Goal: Find specific page/section: Find specific page/section

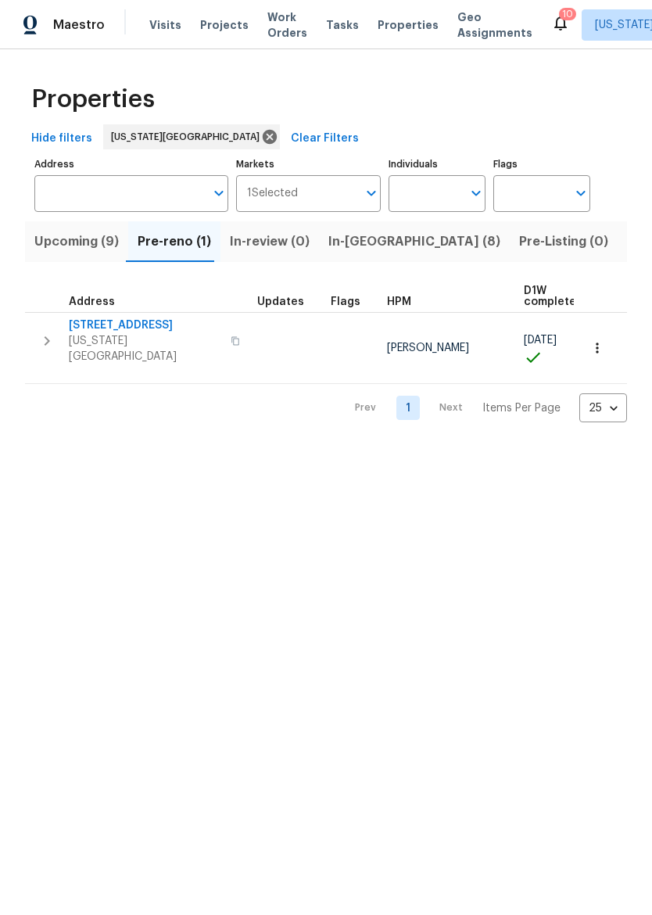
click at [41, 338] on icon "button" at bounding box center [47, 341] width 19 height 19
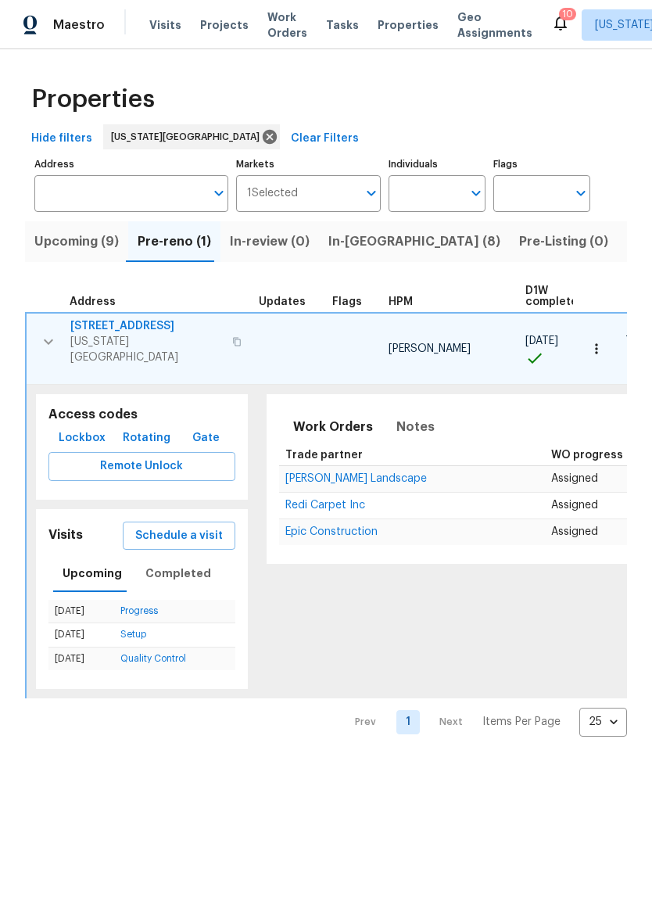
click at [63, 424] on button "Lockbox" at bounding box center [81, 438] width 59 height 29
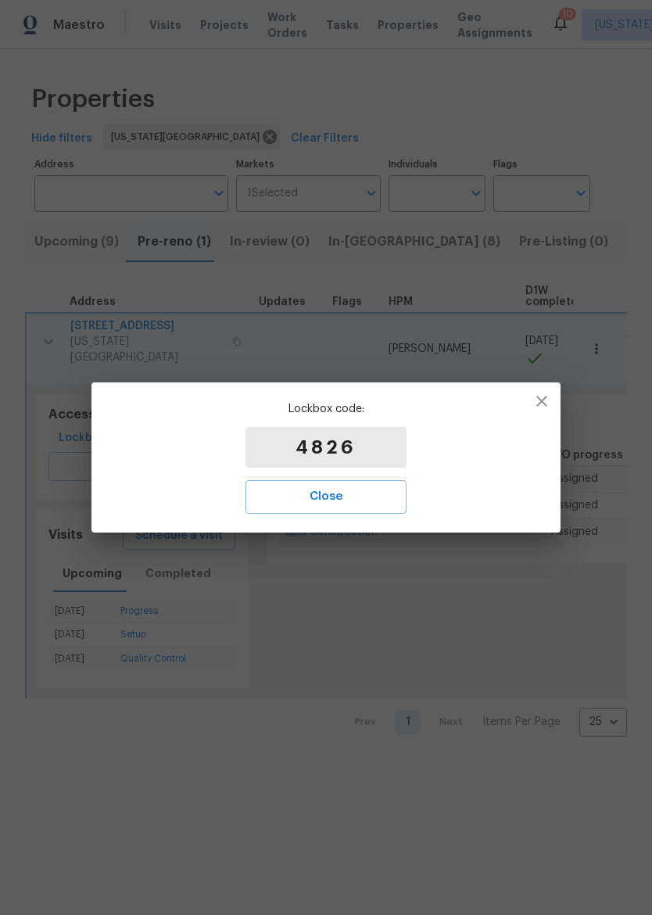
click at [336, 504] on span "Close" at bounding box center [326, 497] width 127 height 20
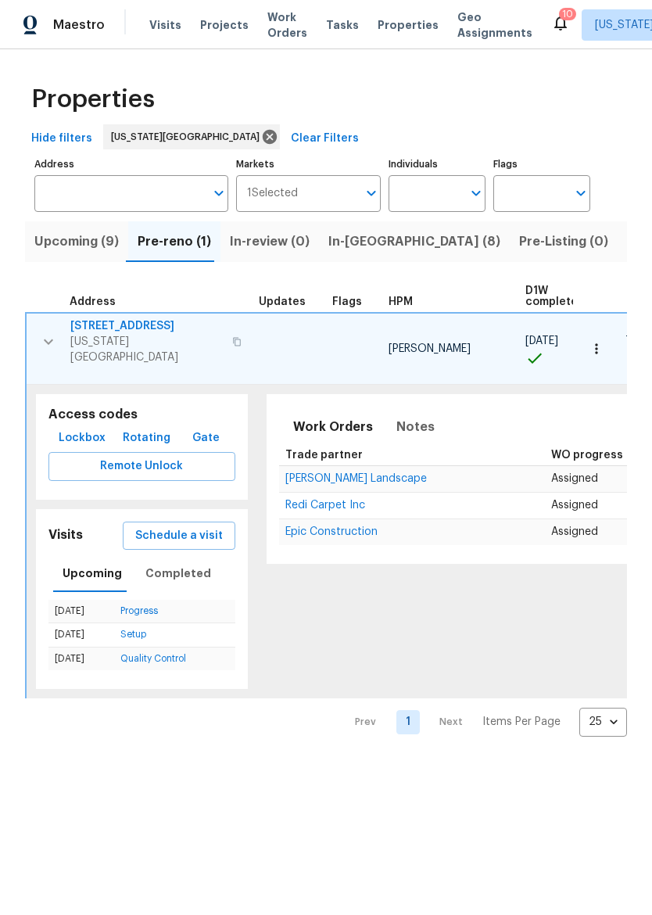
click at [122, 336] on span "[US_STATE][GEOGRAPHIC_DATA]" at bounding box center [146, 349] width 153 height 31
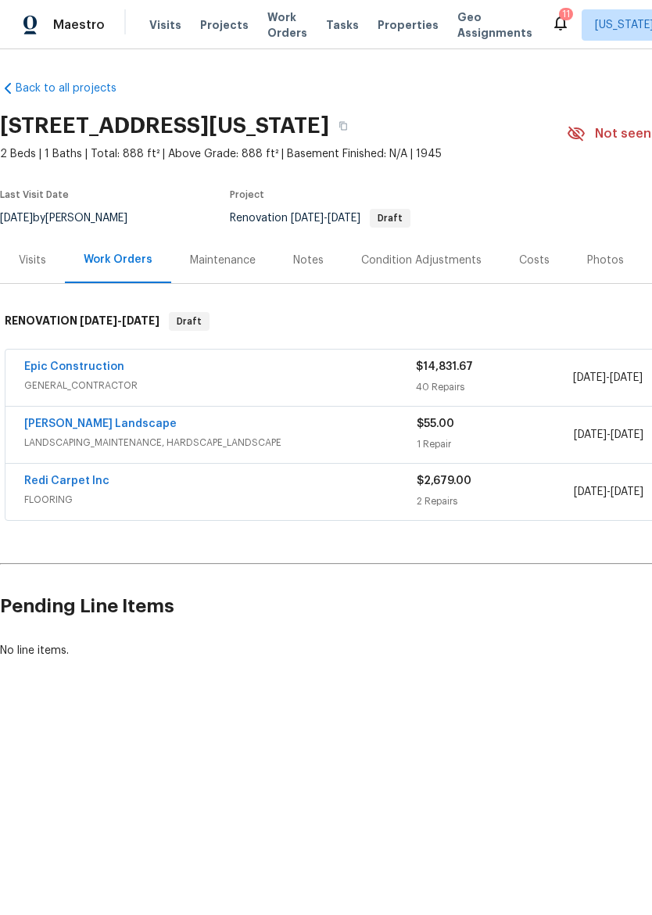
click at [54, 370] on link "Epic Construction" at bounding box center [74, 366] width 100 height 11
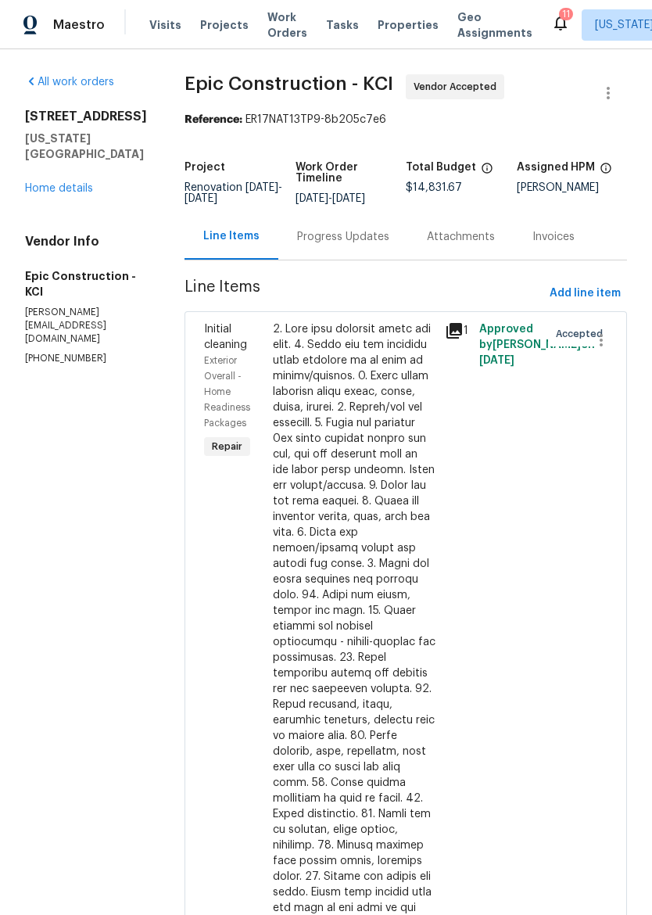
click at [57, 194] on link "Home details" at bounding box center [59, 188] width 68 height 11
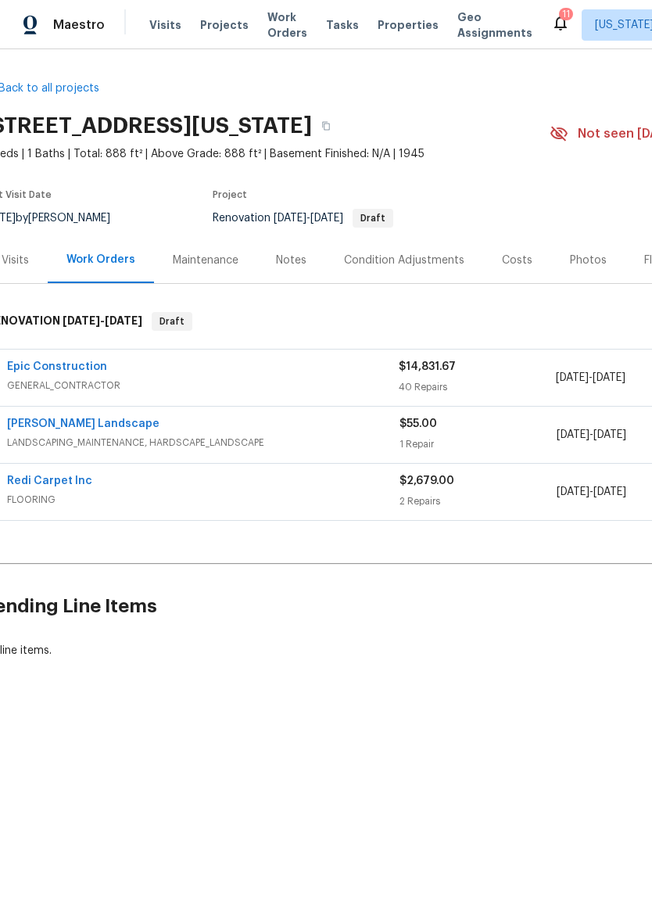
scroll to position [0, 9]
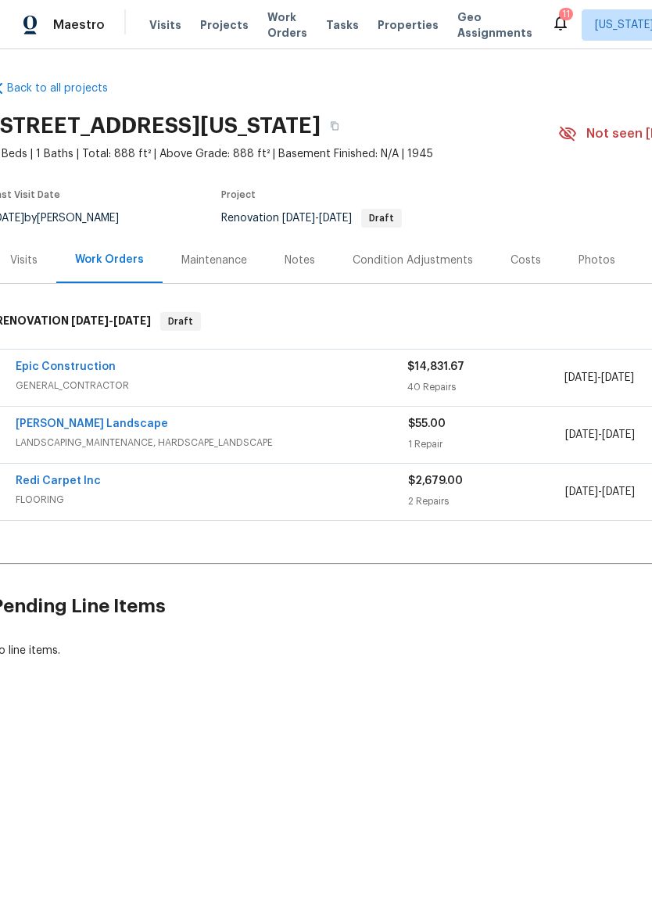
click at [378, 27] on span "Properties" at bounding box center [408, 25] width 61 height 16
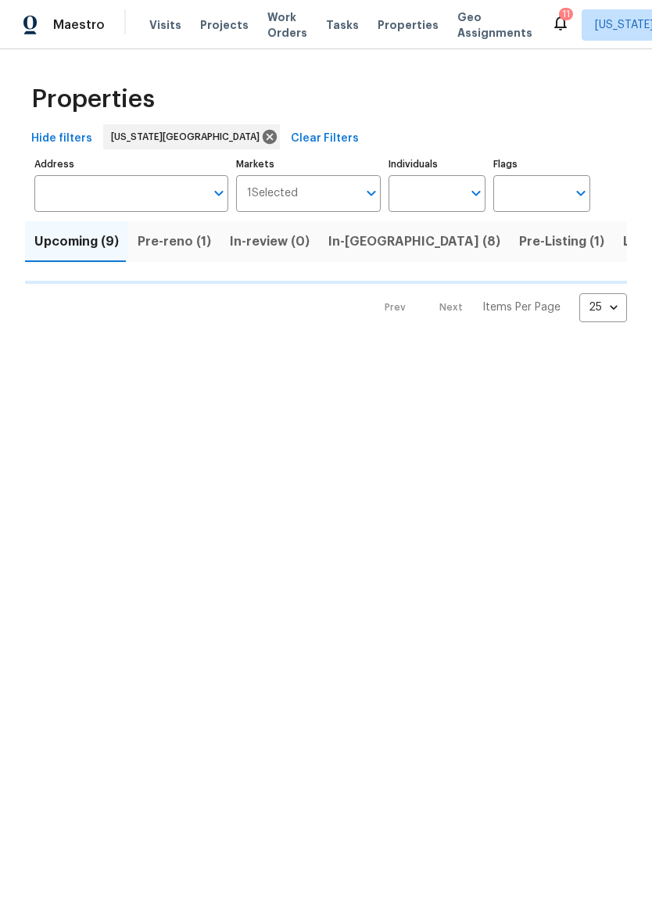
click at [342, 252] on span "In-[GEOGRAPHIC_DATA] (8)" at bounding box center [415, 242] width 172 height 22
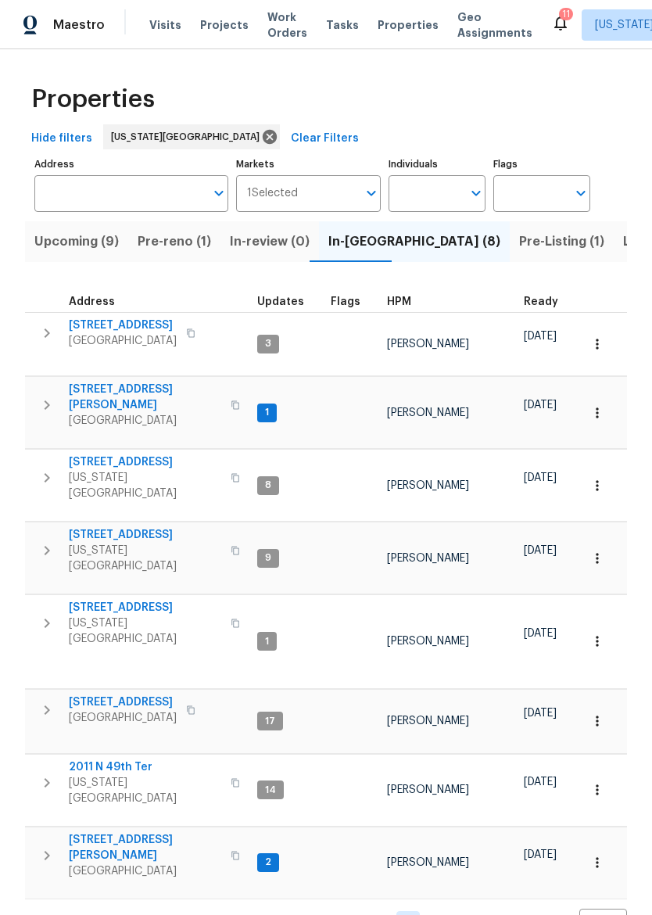
click at [232, 620] on icon "button" at bounding box center [236, 624] width 8 height 9
click at [226, 605] on button "button" at bounding box center [235, 624] width 19 height 38
click at [41, 614] on icon "button" at bounding box center [47, 623] width 19 height 19
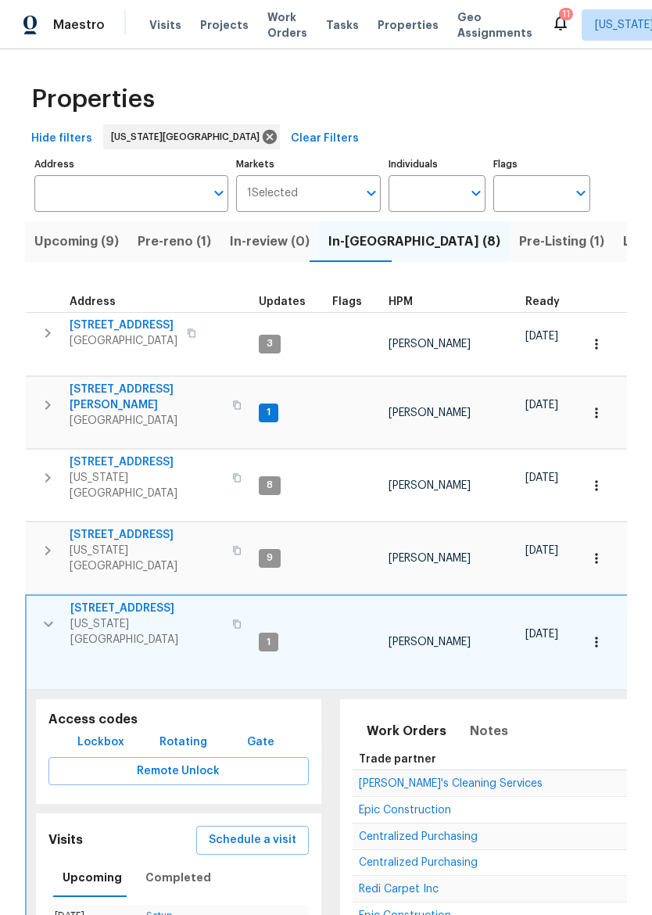
click at [81, 733] on span "Lockbox" at bounding box center [100, 743] width 47 height 20
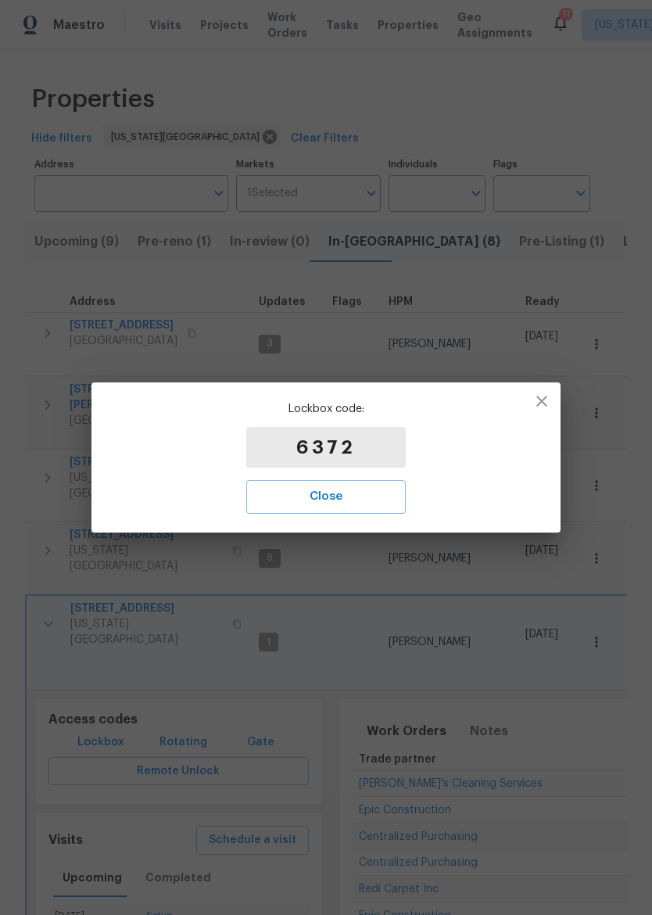
click at [345, 497] on span "Close" at bounding box center [326, 497] width 125 height 20
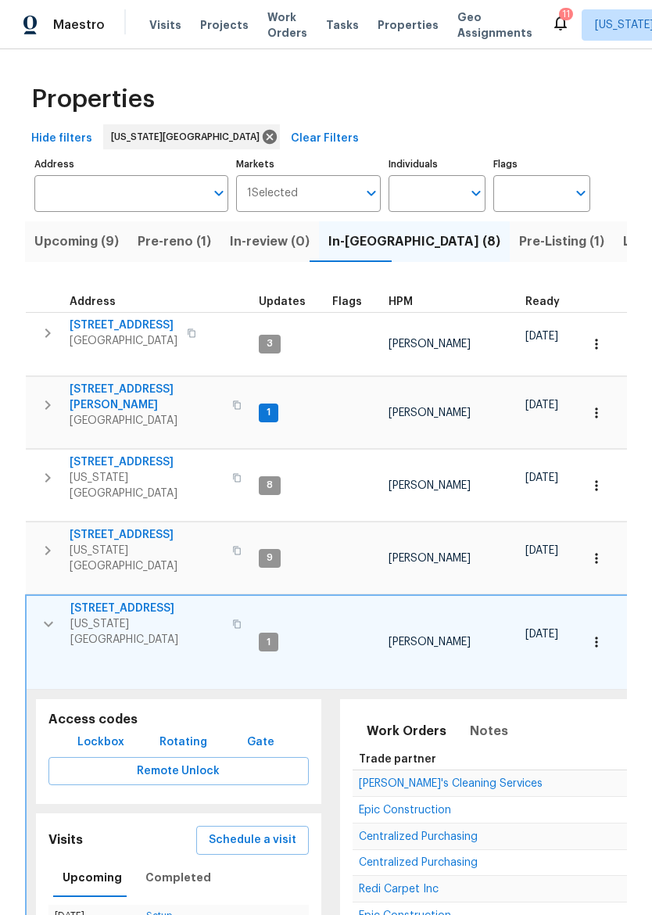
scroll to position [13, 0]
click at [192, 248] on span "Pre-reno (1)" at bounding box center [175, 242] width 74 height 22
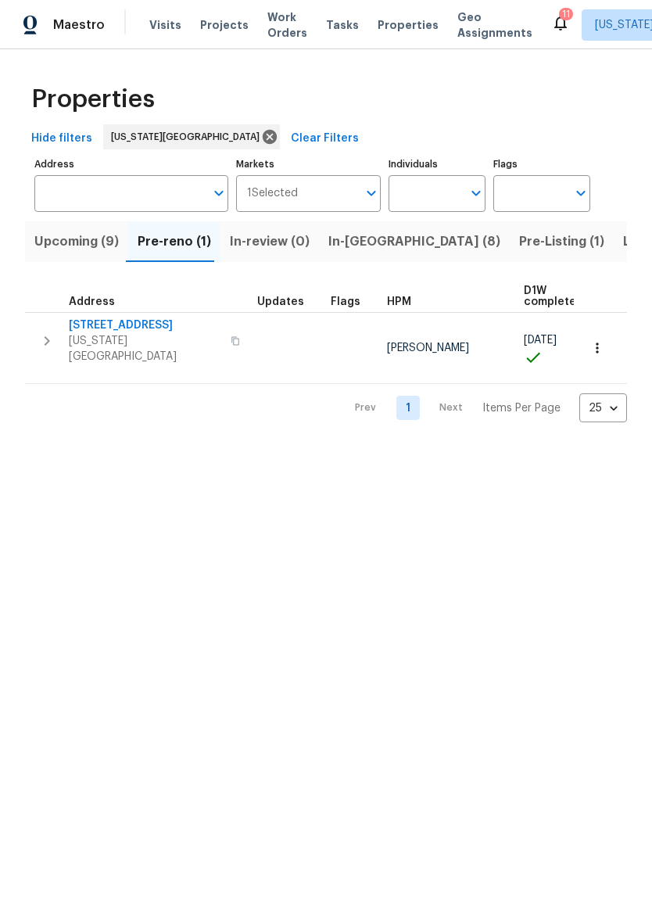
click at [128, 327] on span "[STREET_ADDRESS]" at bounding box center [145, 326] width 153 height 16
